Goal: Information Seeking & Learning: Learn about a topic

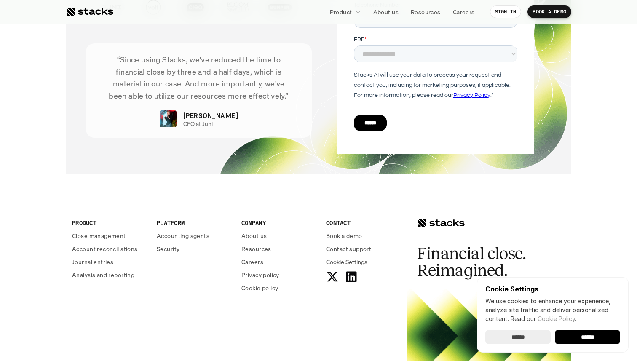
scroll to position [3045, 0]
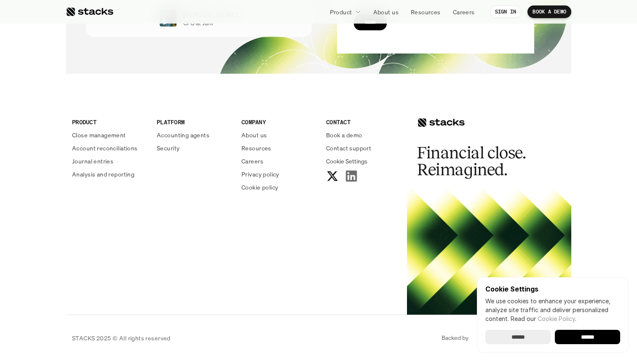
click at [347, 176] on use at bounding box center [351, 176] width 11 height 11
click at [163, 273] on div "PRODUCT Close management Account reconciliations Journal entries Analysis and r…" at bounding box center [318, 203] width 505 height 224
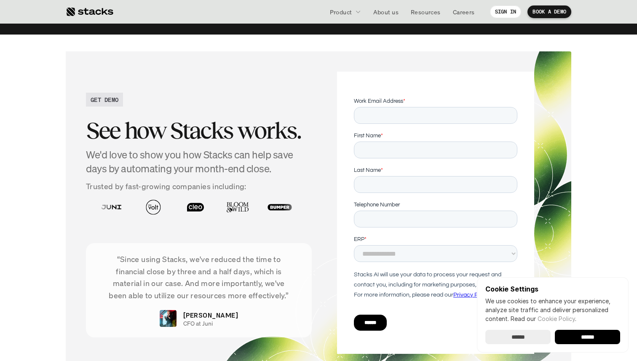
scroll to position [2586, 0]
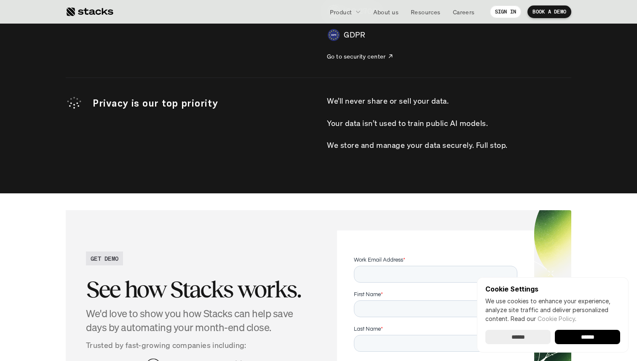
click at [85, 18] on link at bounding box center [90, 11] width 48 height 15
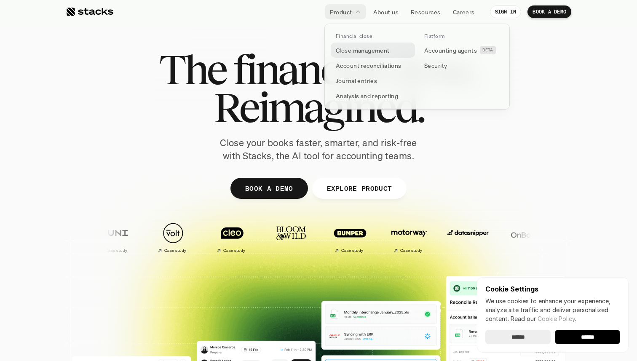
click at [354, 53] on p "Close management" at bounding box center [363, 50] width 54 height 9
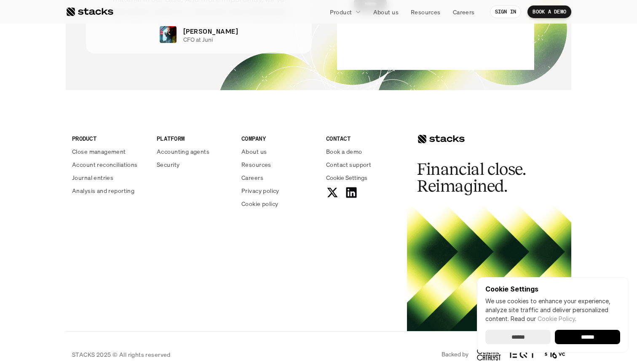
scroll to position [1841, 0]
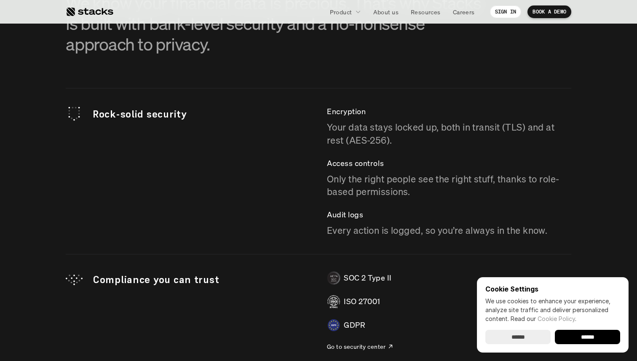
scroll to position [2488, 0]
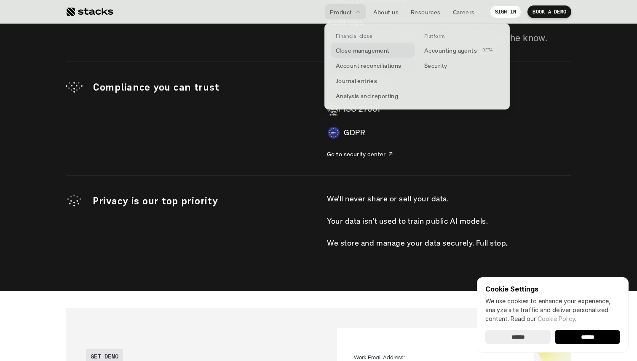
click at [360, 50] on p "Close management" at bounding box center [363, 50] width 54 height 9
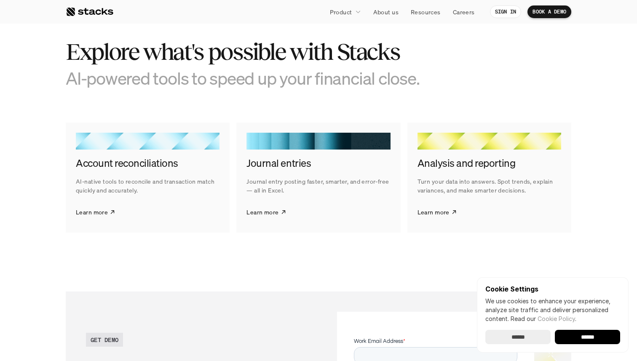
scroll to position [874, 0]
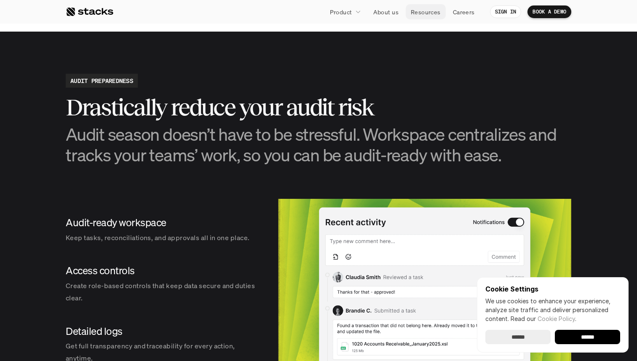
click at [430, 9] on p "Resources" at bounding box center [426, 12] width 30 height 9
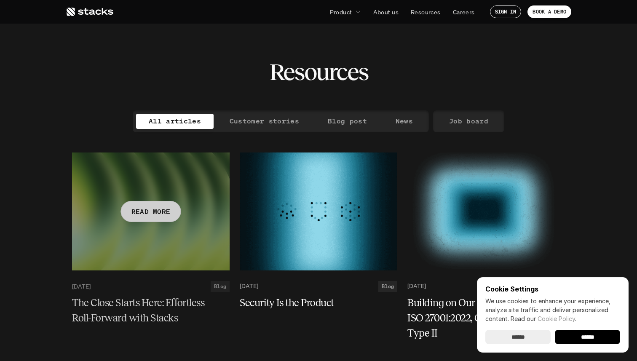
scroll to position [10, 0]
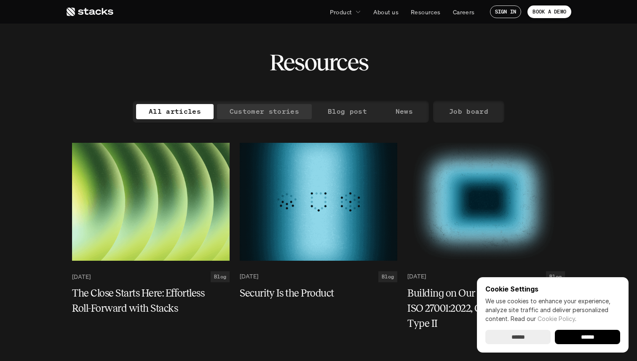
click at [246, 114] on p "Customer stories" at bounding box center [264, 111] width 69 height 12
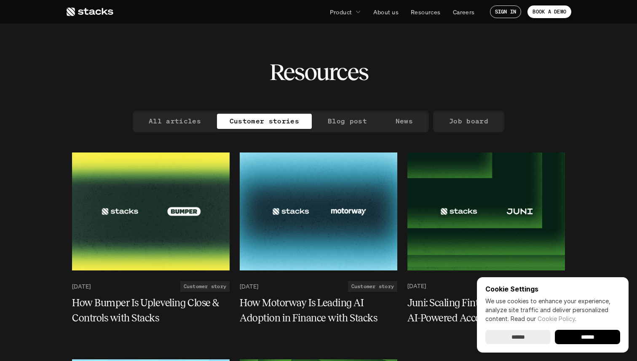
click at [238, 88] on section "Resources" at bounding box center [318, 55] width 637 height 110
click at [100, 9] on icon at bounding box center [90, 12] width 48 height 10
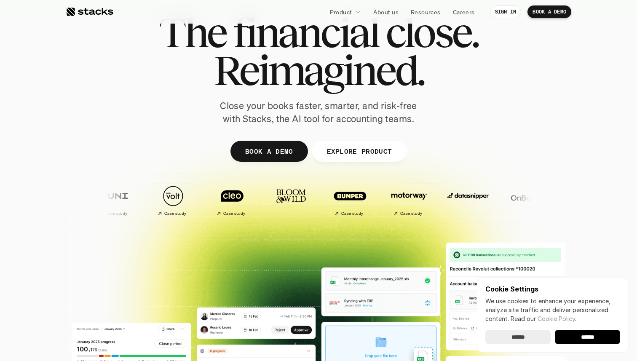
scroll to position [46, 0]
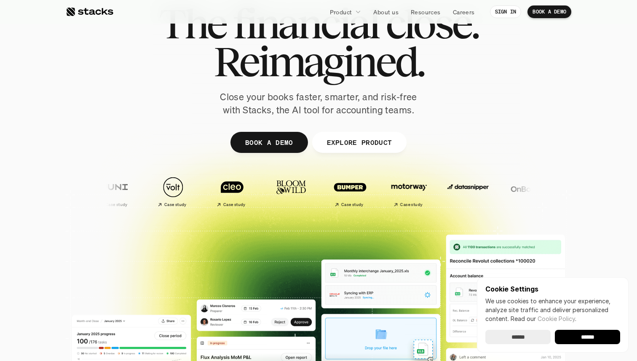
click at [278, 48] on span "Reimagined." at bounding box center [318, 62] width 210 height 38
